Goal: Transaction & Acquisition: Purchase product/service

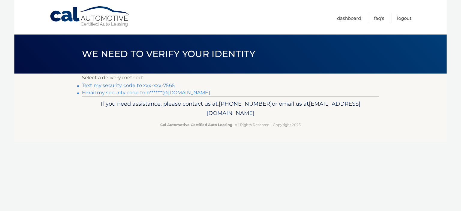
click at [107, 86] on link "Text my security code to xxx-xxx-7565" at bounding box center [128, 86] width 93 height 6
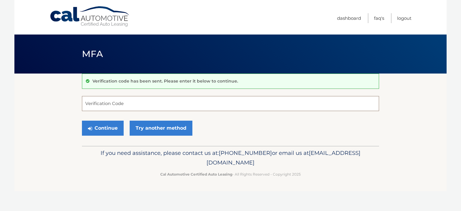
click at [110, 104] on input "Verification Code" at bounding box center [230, 103] width 297 height 15
type input "957137"
click at [99, 127] on button "Continue" at bounding box center [103, 128] width 42 height 15
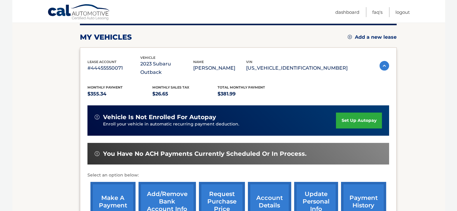
scroll to position [90, 0]
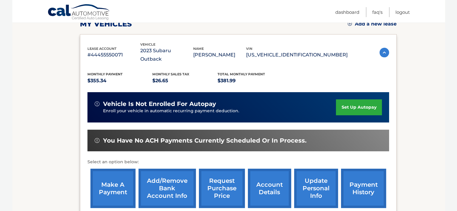
click at [102, 175] on link "make a payment" at bounding box center [112, 188] width 45 height 39
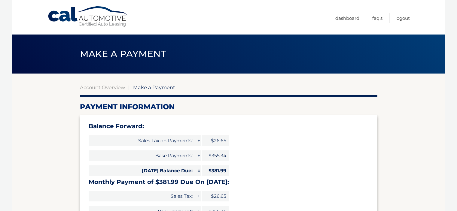
select select "NTlkNDg3YjEtZWU5My00YmNkLTg0YjItOTExZmUwZDBiNGI4"
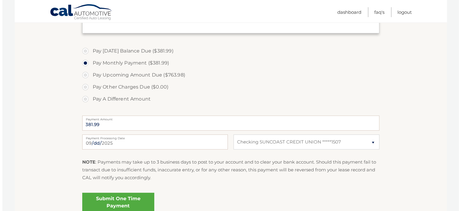
scroll to position [210, 0]
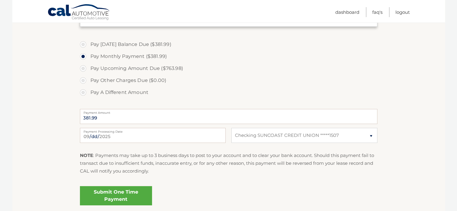
click at [113, 194] on link "Submit One Time Payment" at bounding box center [116, 195] width 72 height 19
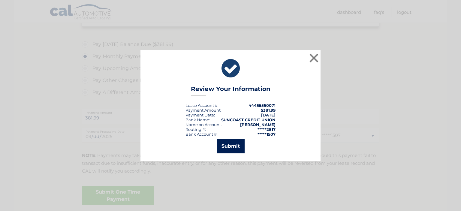
click at [223, 141] on button "Submit" at bounding box center [231, 146] width 28 height 14
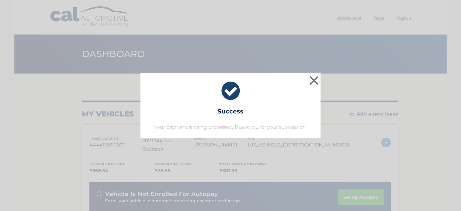
click at [270, 113] on div "× Success Your payment is being processed. Thank you for your submission." at bounding box center [231, 105] width 180 height 65
click at [312, 78] on button "×" at bounding box center [314, 80] width 12 height 12
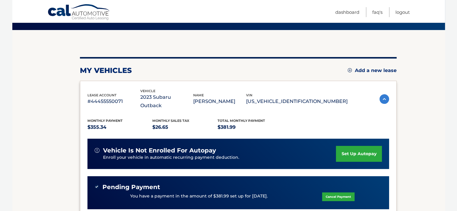
scroll to position [43, 0]
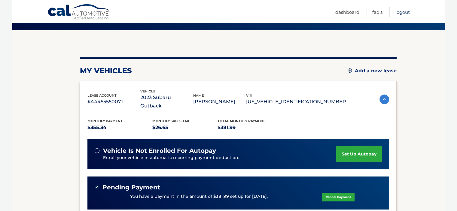
click at [399, 11] on link "Logout" at bounding box center [402, 12] width 14 height 10
